Goal: Transaction & Acquisition: Purchase product/service

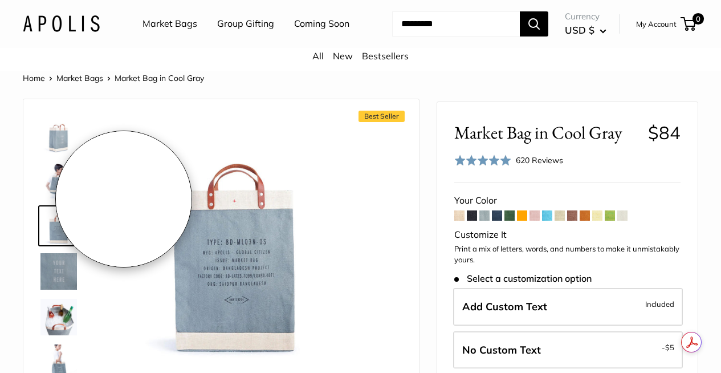
click at [64, 149] on img at bounding box center [58, 134] width 36 height 36
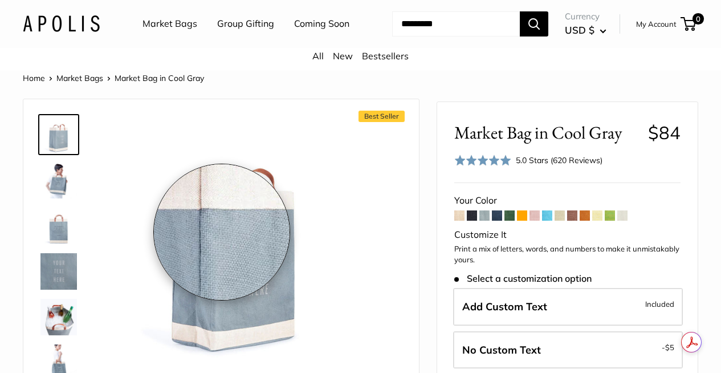
click at [222, 232] on img at bounding box center [235, 236] width 241 height 241
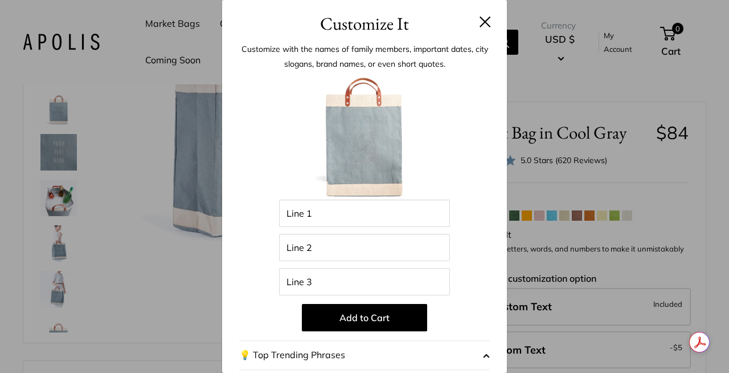
click at [341, 148] on img at bounding box center [364, 136] width 125 height 125
click at [483, 24] on header "Customize It" at bounding box center [364, 18] width 285 height 37
click at [371, 154] on img at bounding box center [364, 136] width 125 height 125
click at [376, 148] on img at bounding box center [364, 136] width 125 height 125
drag, startPoint x: 479, startPoint y: 23, endPoint x: 454, endPoint y: 26, distance: 25.3
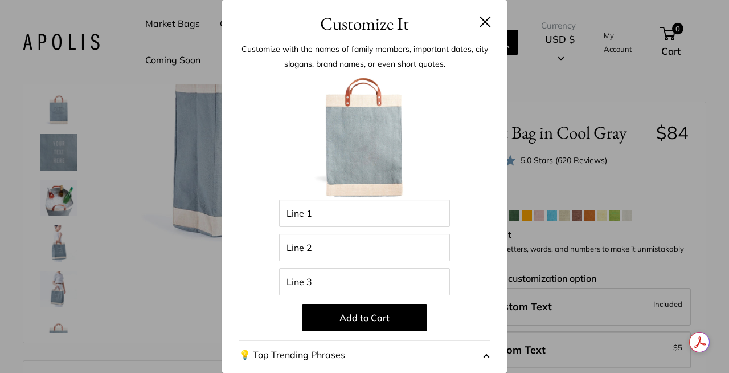
click at [480, 23] on button at bounding box center [485, 21] width 11 height 11
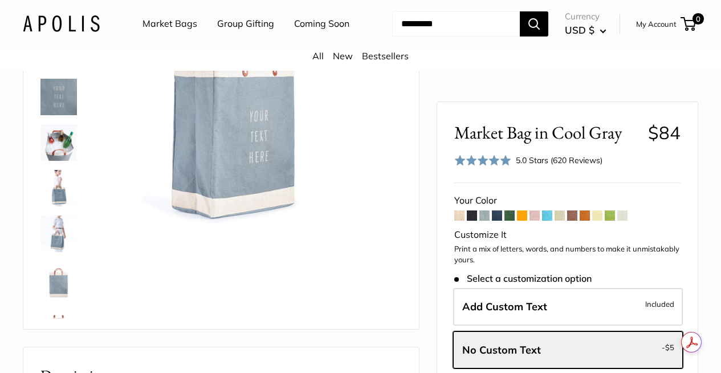
click at [59, 297] on img at bounding box center [58, 279] width 36 height 36
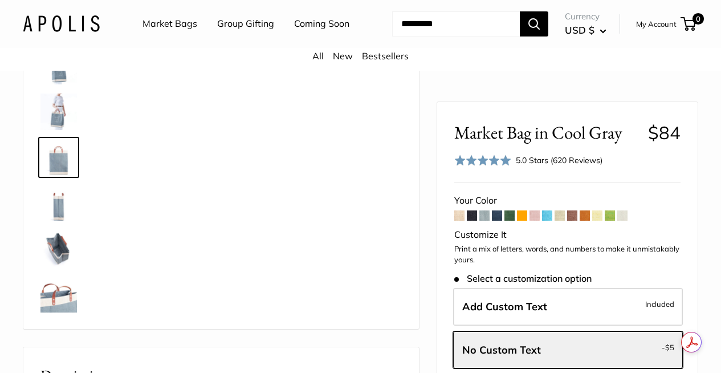
scroll to position [172, 0]
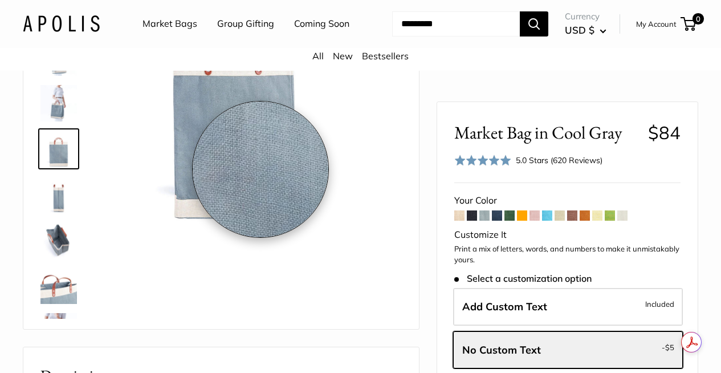
click at [235, 130] on img at bounding box center [235, 103] width 241 height 240
